Goal: Find specific page/section

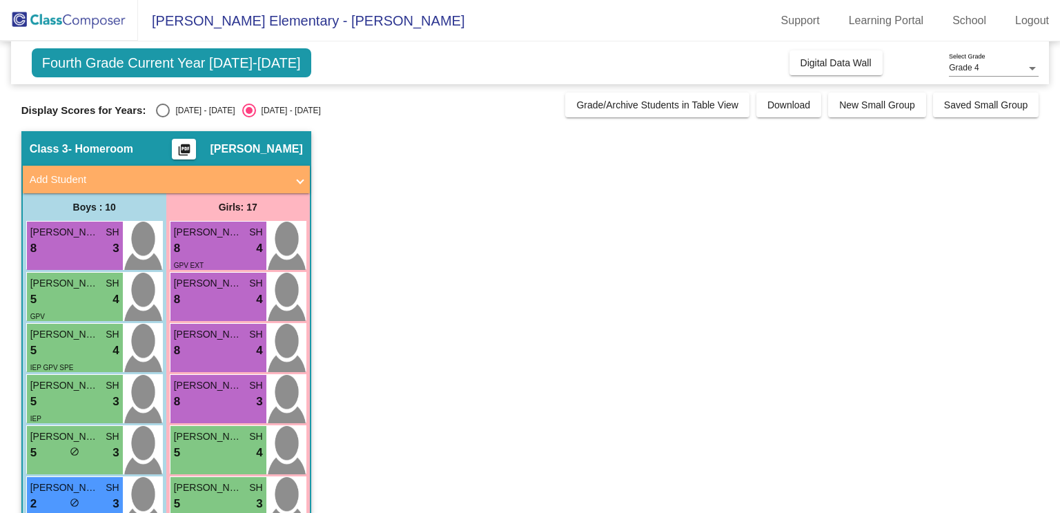
click at [159, 63] on span "Fourth Grade Current Year [DATE]-[DATE]" at bounding box center [171, 62] width 279 height 29
click at [99, 19] on img at bounding box center [69, 20] width 138 height 41
